Goal: Information Seeking & Learning: Learn about a topic

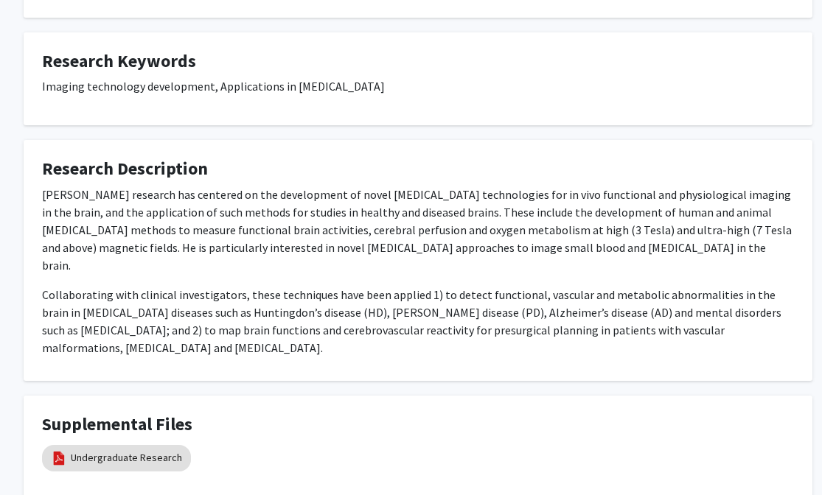
scroll to position [812, 24]
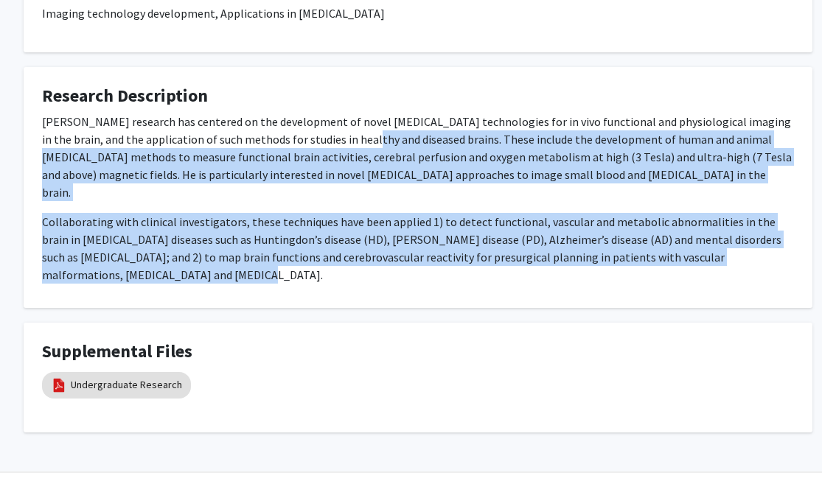
drag, startPoint x: 349, startPoint y: 121, endPoint x: 333, endPoint y: 239, distance: 119.0
click at [333, 239] on div "Dr. Hua’s research has centered on the development of novel MRI technologies fo…" at bounding box center [418, 198] width 752 height 171
click at [333, 239] on p "Collaborating with clinical investigators, these techniques have been applied 1…" at bounding box center [418, 248] width 752 height 71
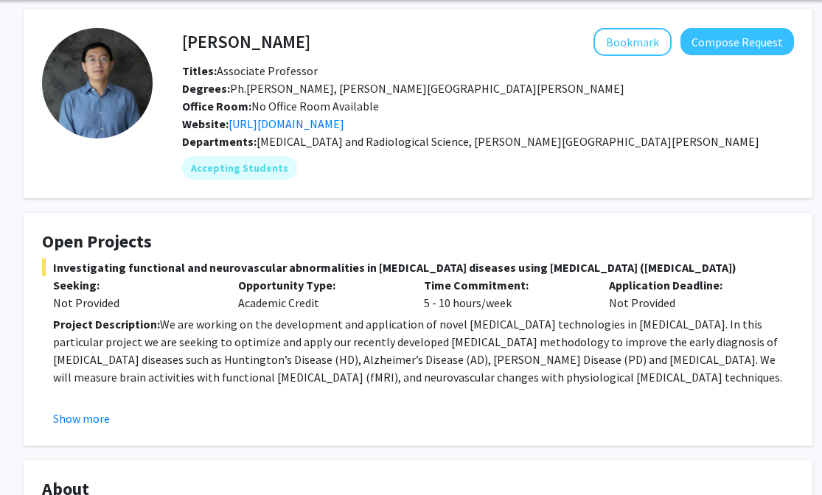
scroll to position [0, 24]
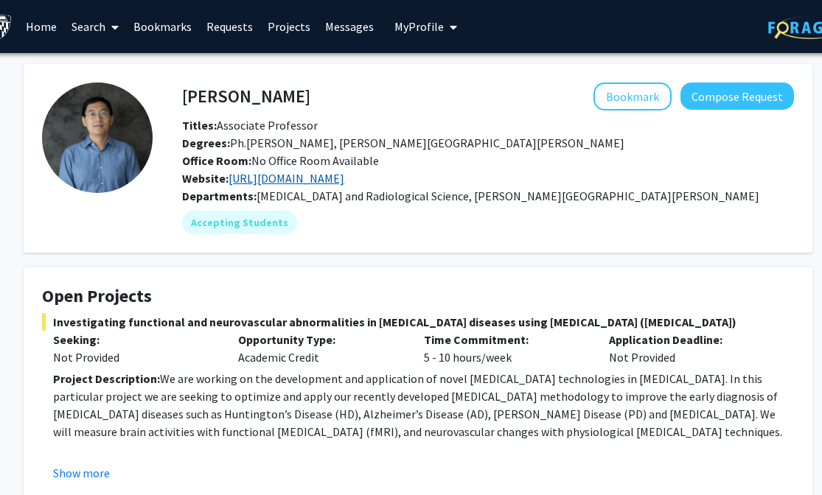
click at [324, 174] on link "https://www.hopkinsmedicine.org/research/labs/jun-hua-lab" at bounding box center [287, 178] width 116 height 15
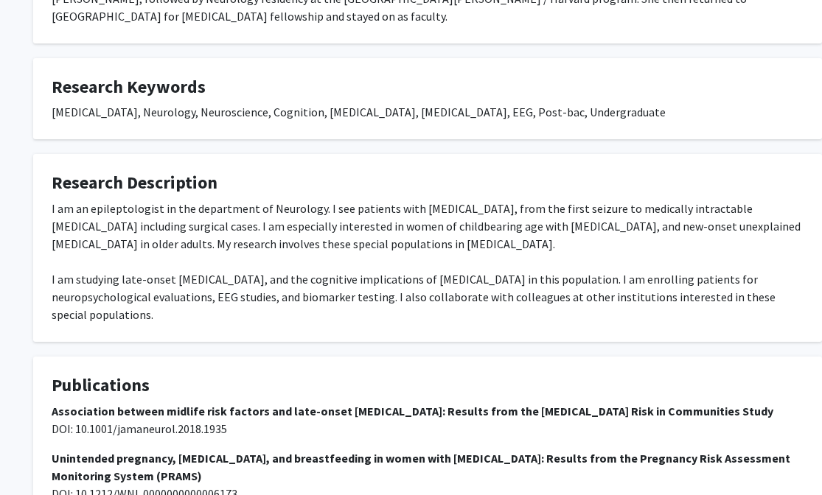
scroll to position [518, 15]
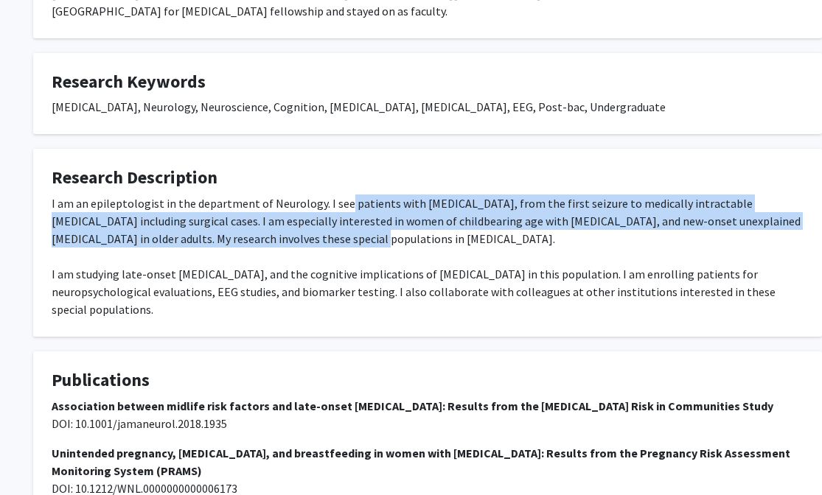
drag, startPoint x: 341, startPoint y: 169, endPoint x: 341, endPoint y: 210, distance: 41.3
click at [341, 210] on div "I am an epileptologist in the department of Neurology. I see patients with epil…" at bounding box center [428, 257] width 752 height 124
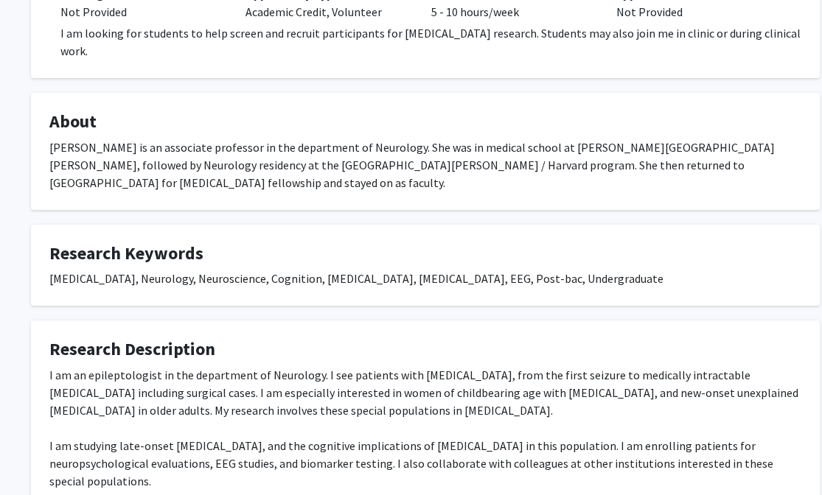
scroll to position [0, 17]
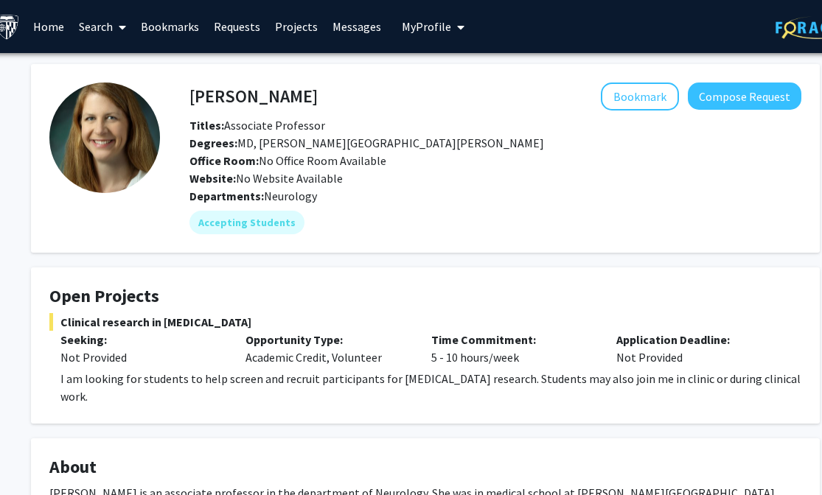
click at [304, 24] on link "Projects" at bounding box center [297, 27] width 58 height 52
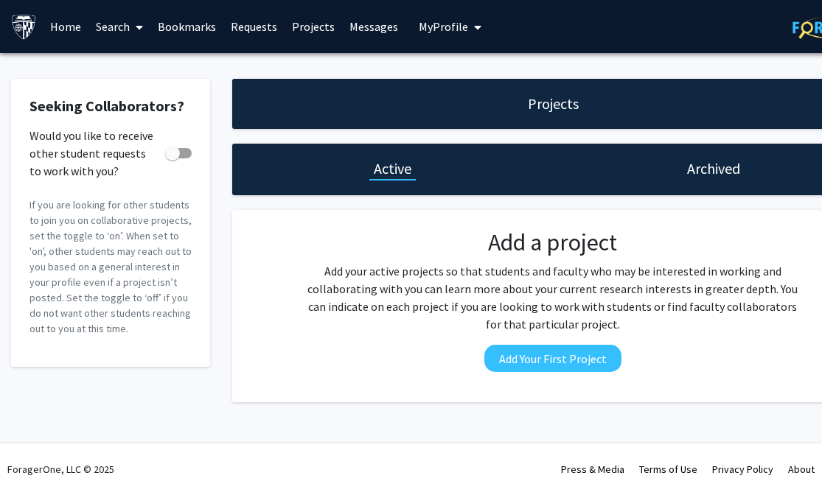
click at [122, 24] on link "Search" at bounding box center [119, 27] width 62 height 52
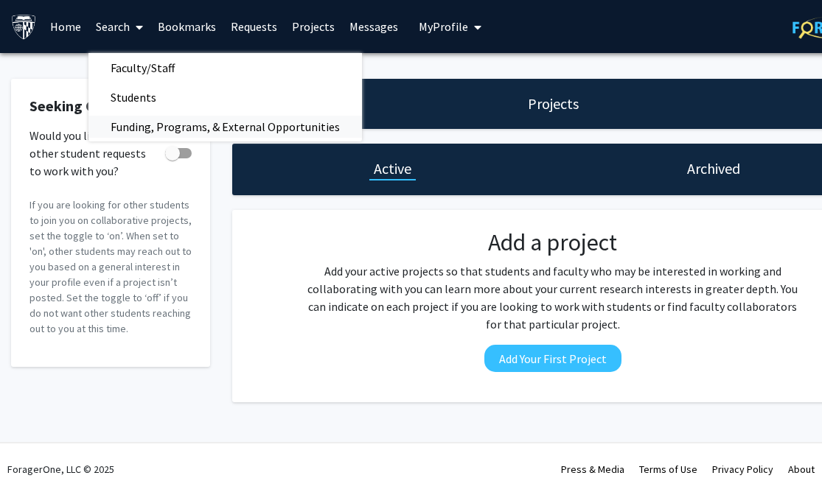
click at [145, 125] on span "Funding, Programs, & External Opportunities" at bounding box center [225, 126] width 274 height 29
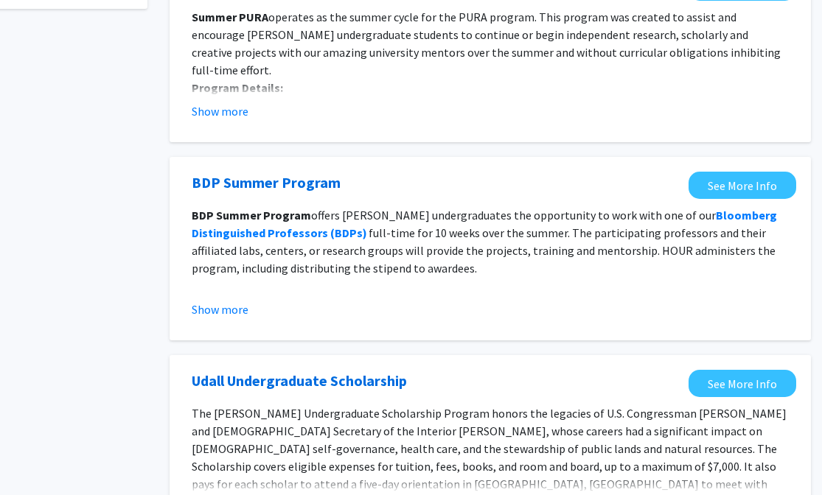
scroll to position [0, 63]
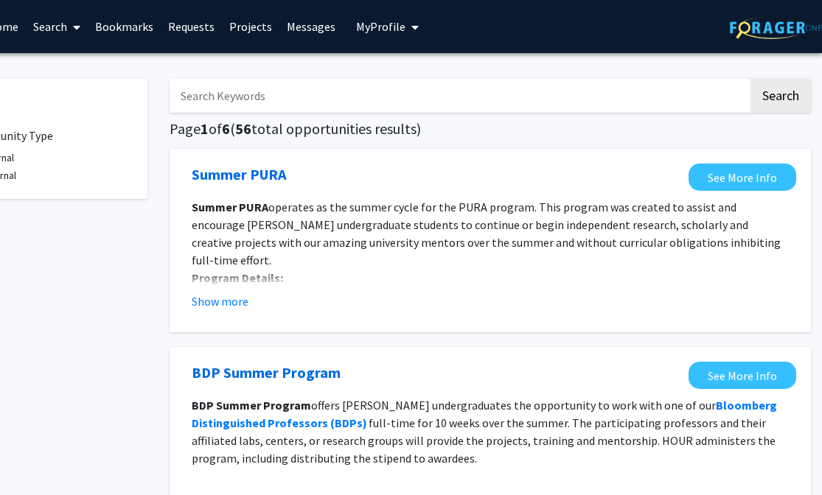
click at [311, 21] on link "Messages" at bounding box center [310, 27] width 63 height 52
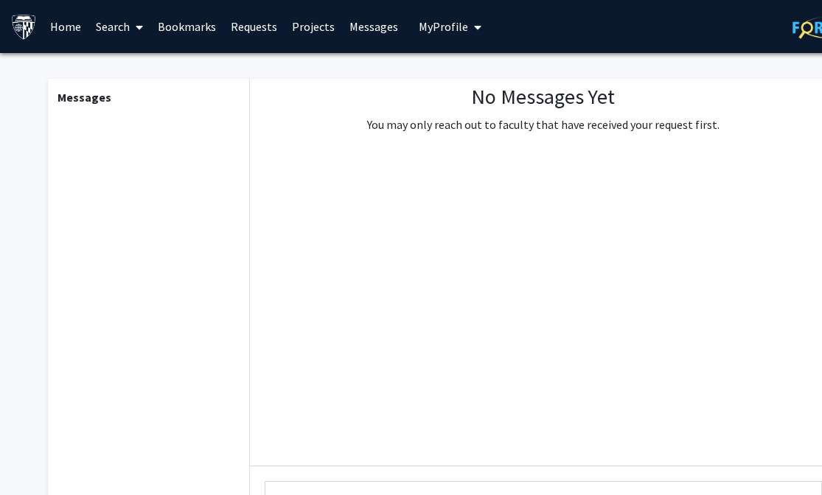
click at [123, 25] on link "Search" at bounding box center [119, 27] width 62 height 52
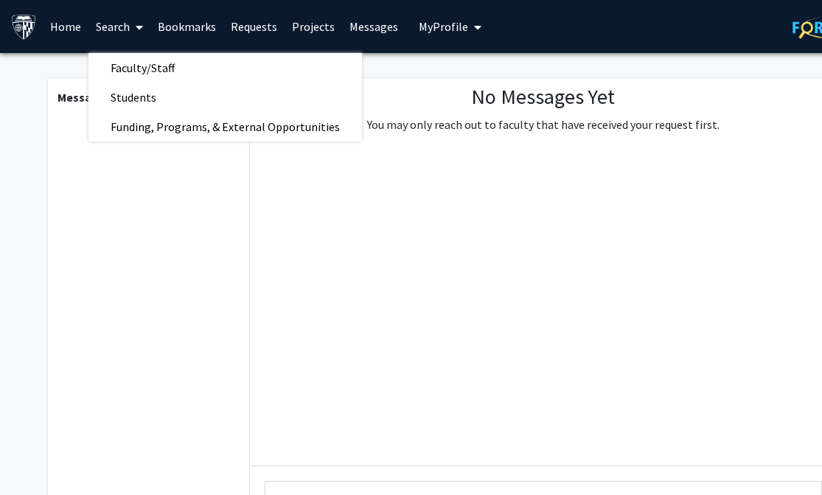
click at [65, 15] on link "Home" at bounding box center [66, 27] width 46 height 52
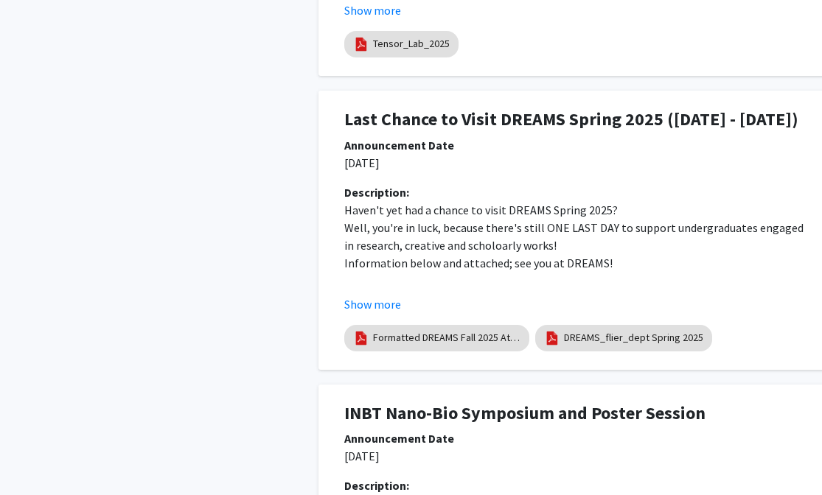
scroll to position [1669, 0]
